Goal: Navigation & Orientation: Find specific page/section

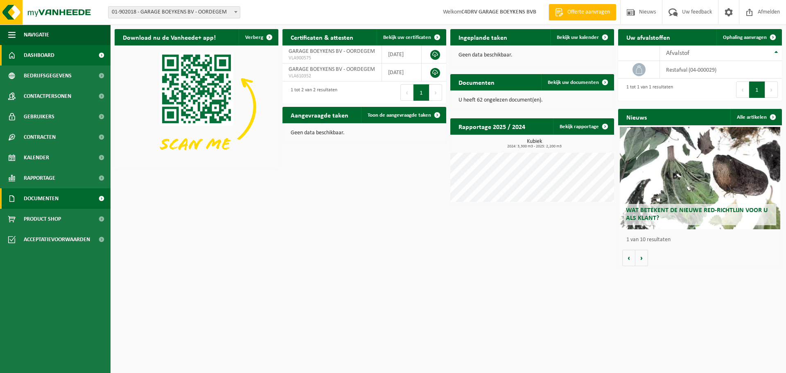
click at [42, 197] on span "Documenten" at bounding box center [41, 198] width 35 height 20
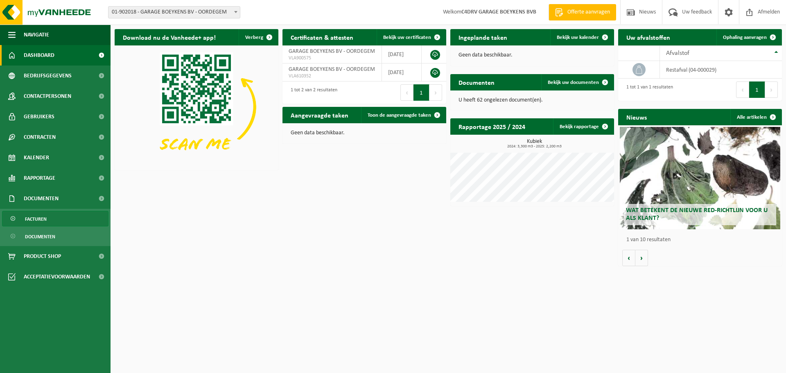
click at [32, 220] on span "Facturen" at bounding box center [36, 219] width 22 height 16
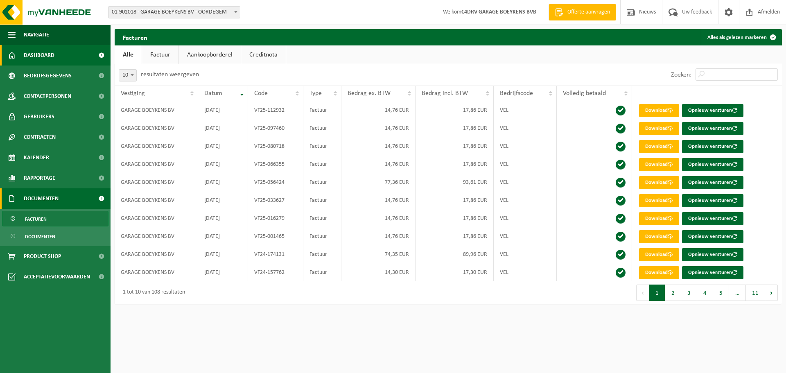
click at [42, 53] on span "Dashboard" at bounding box center [39, 55] width 31 height 20
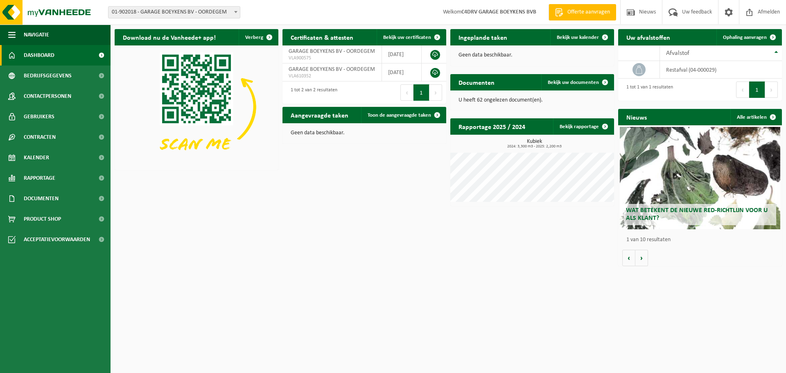
click at [681, 210] on span "Wat betekent de nieuwe RED-richtlijn voor u als klant?" at bounding box center [697, 214] width 142 height 14
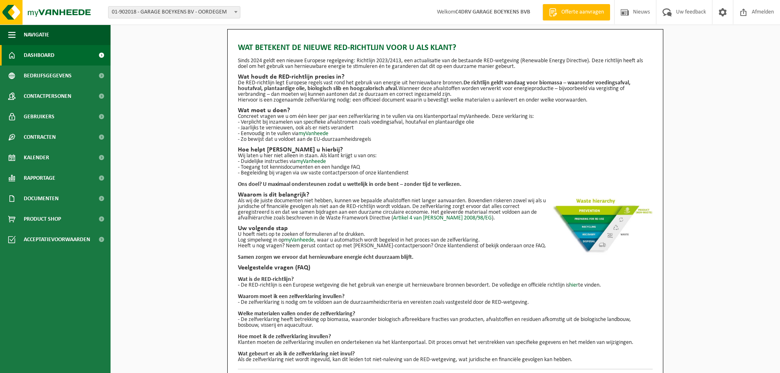
click at [37, 52] on span "Dashboard" at bounding box center [39, 55] width 31 height 20
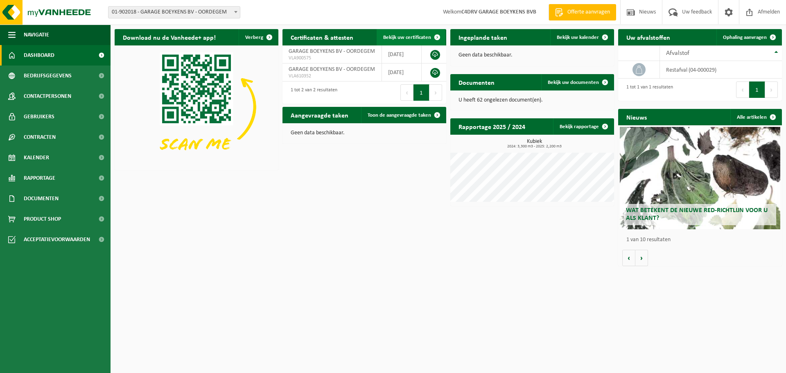
click at [415, 33] on link "Bekijk uw certificaten" at bounding box center [411, 37] width 69 height 16
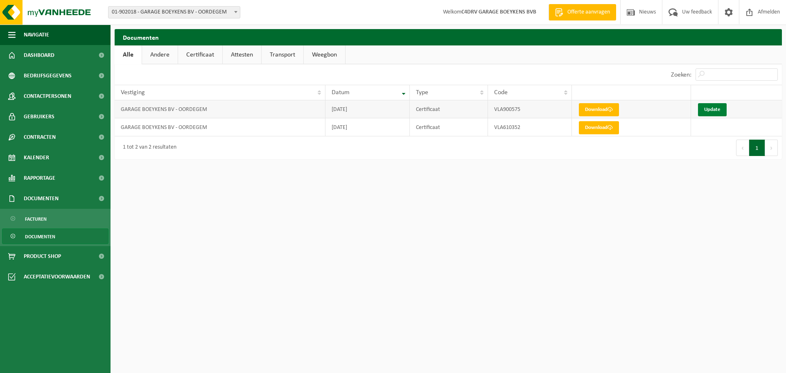
click at [710, 110] on link "Update" at bounding box center [712, 109] width 29 height 13
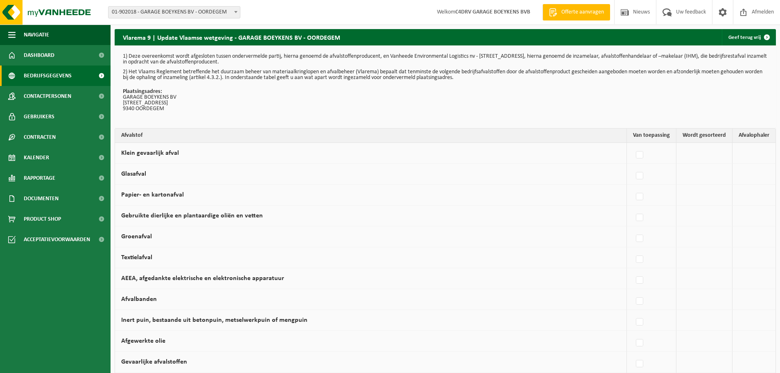
click at [41, 74] on span "Bedrijfsgegevens" at bounding box center [48, 75] width 48 height 20
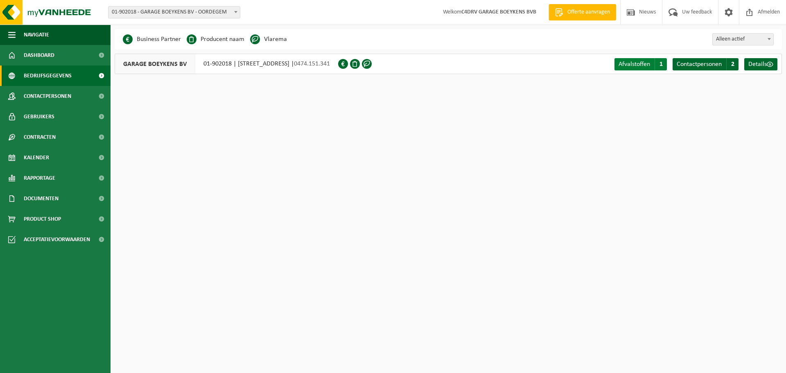
click at [643, 63] on span "Afvalstoffen" at bounding box center [634, 64] width 32 height 7
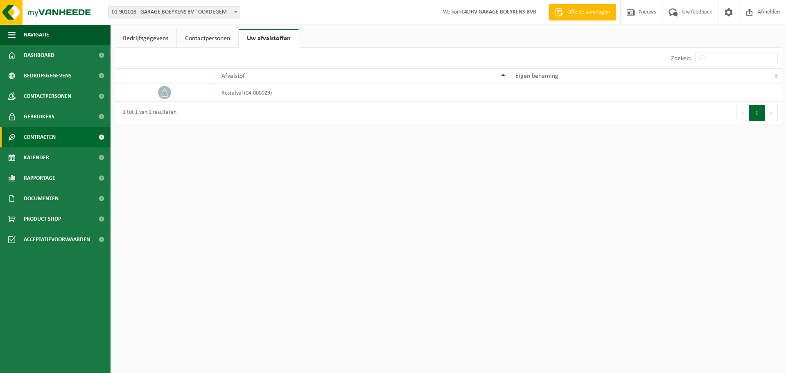
click at [42, 136] on span "Contracten" at bounding box center [40, 137] width 32 height 20
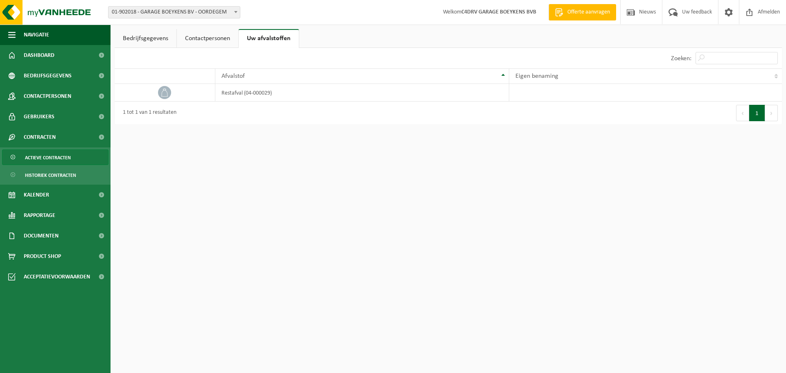
click at [38, 156] on span "Actieve contracten" at bounding box center [48, 158] width 46 height 16
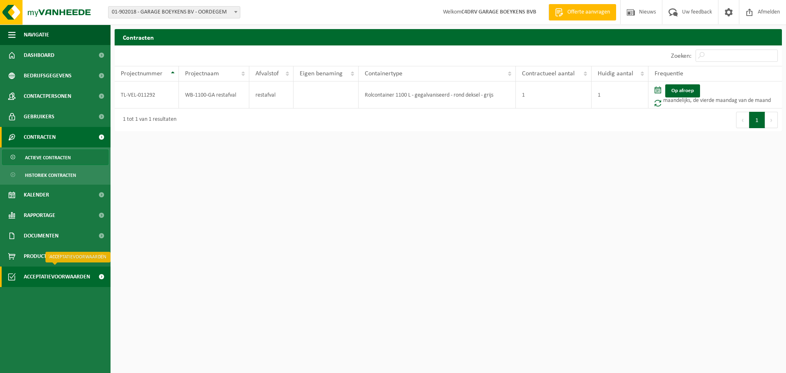
click at [35, 274] on span "Acceptatievoorwaarden" at bounding box center [57, 276] width 66 height 20
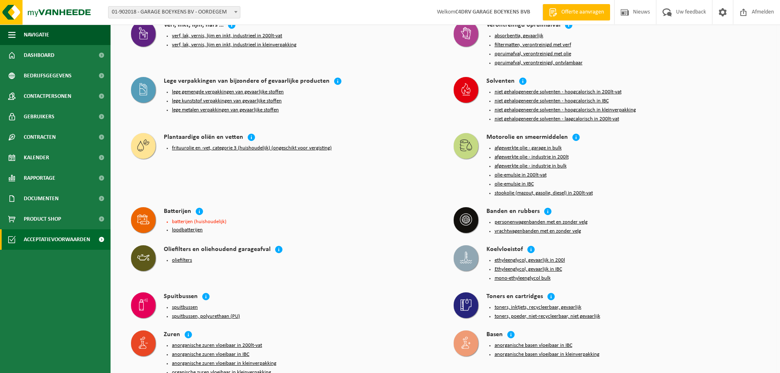
scroll to position [677, 0]
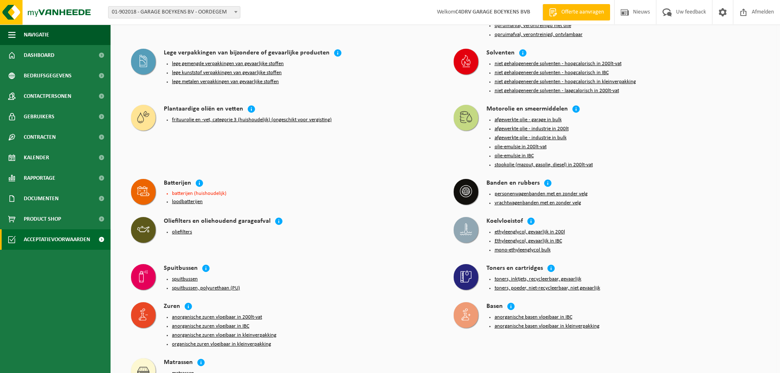
click at [186, 229] on button "oliefilters" at bounding box center [182, 232] width 20 height 7
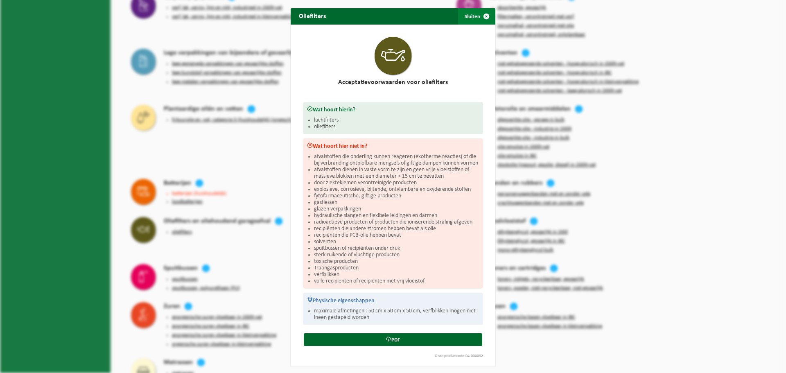
click at [470, 14] on button "Sluiten" at bounding box center [476, 16] width 36 height 16
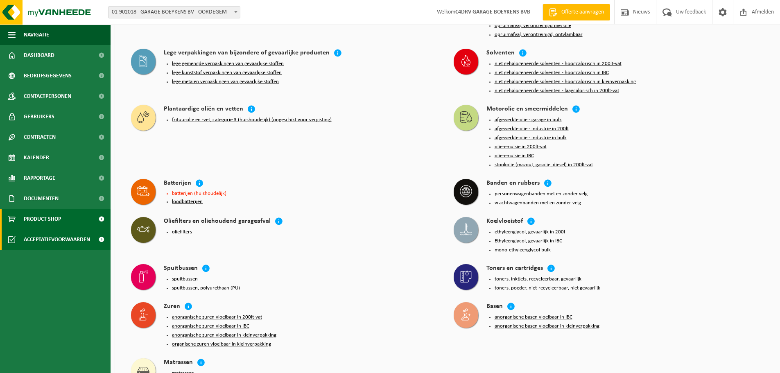
click at [34, 220] on span "Product Shop" at bounding box center [42, 219] width 37 height 20
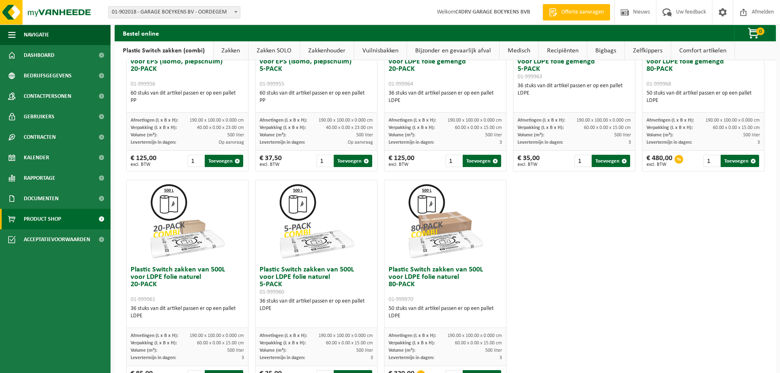
scroll to position [395, 0]
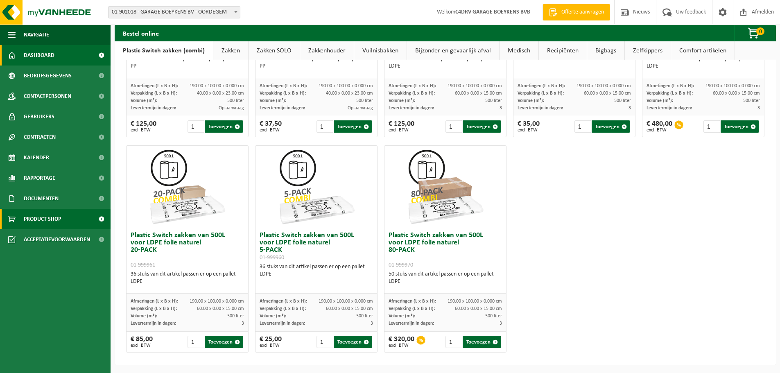
click at [47, 53] on span "Dashboard" at bounding box center [39, 55] width 31 height 20
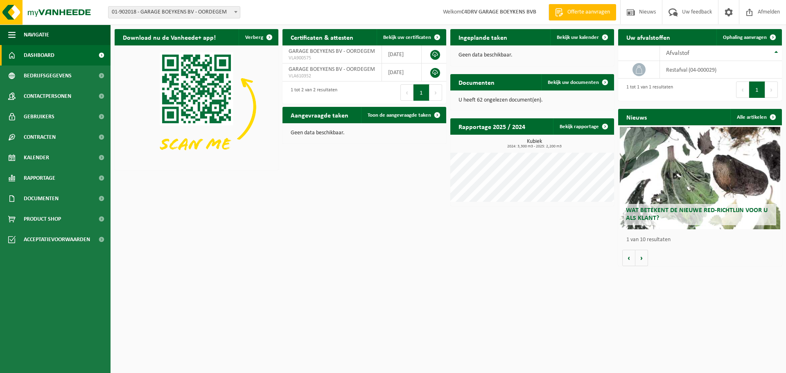
click at [669, 211] on span "Wat betekent de nieuwe RED-richtlijn voor u als klant?" at bounding box center [697, 214] width 142 height 14
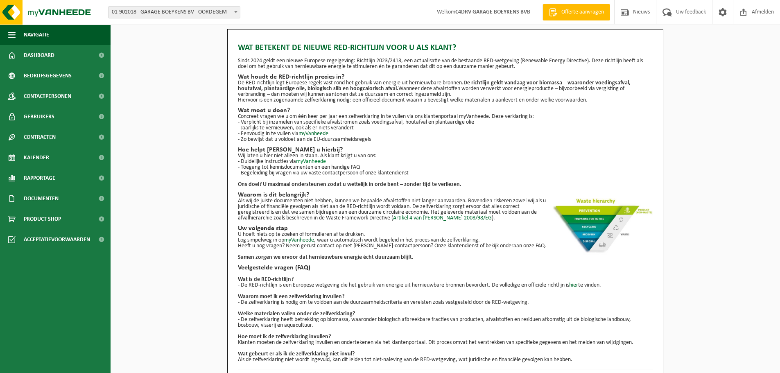
click at [314, 161] on link "myVanheede" at bounding box center [311, 161] width 30 height 6
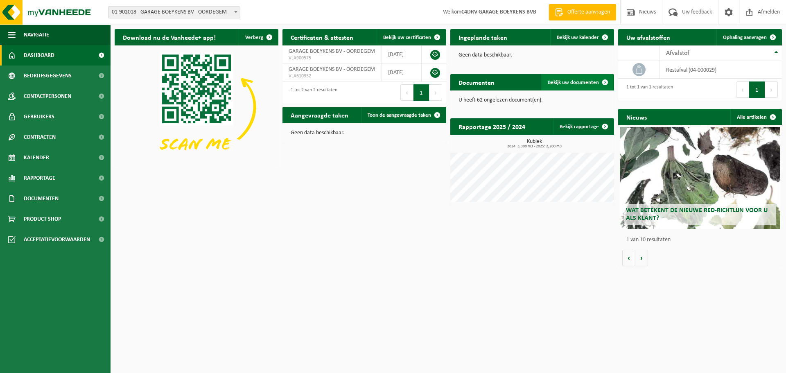
click at [577, 81] on span "Bekijk uw documenten" at bounding box center [573, 82] width 51 height 5
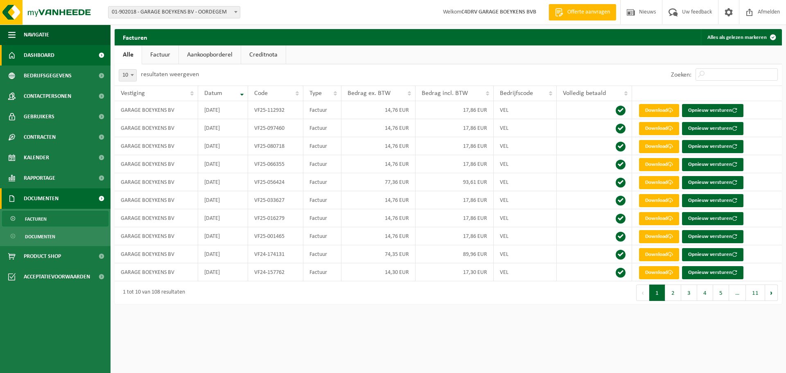
click at [32, 52] on span "Dashboard" at bounding box center [39, 55] width 31 height 20
